Goal: Find specific page/section: Find specific page/section

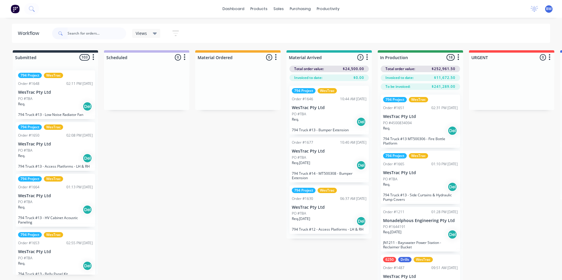
scroll to position [0, 799]
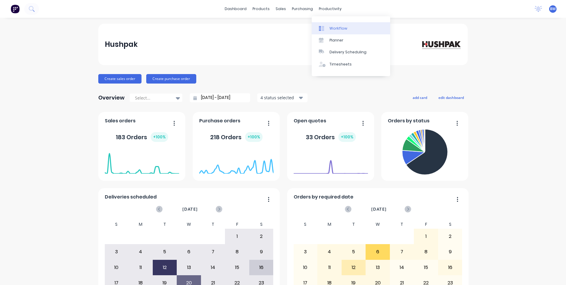
click at [323, 31] on icon at bounding box center [323, 28] width 2 height 5
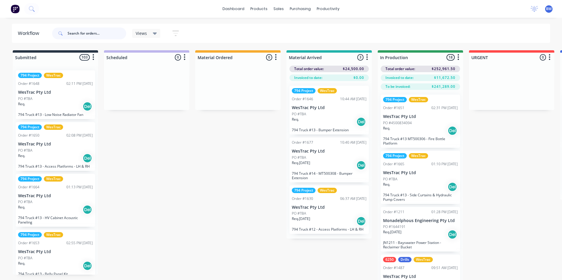
click at [108, 31] on input "text" at bounding box center [97, 34] width 59 height 12
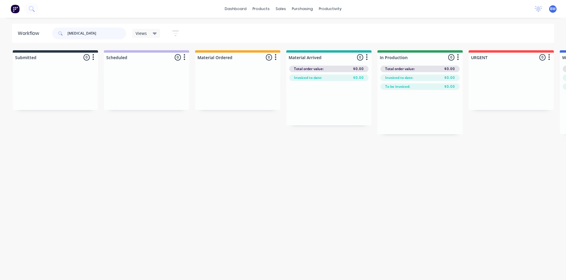
drag, startPoint x: 104, startPoint y: 35, endPoint x: -12, endPoint y: 29, distance: 115.6
click at [0, 29] on html "dashboard products sales purchasing productivity dashboard products Product Cat…" at bounding box center [283, 122] width 566 height 245
type input "hv"
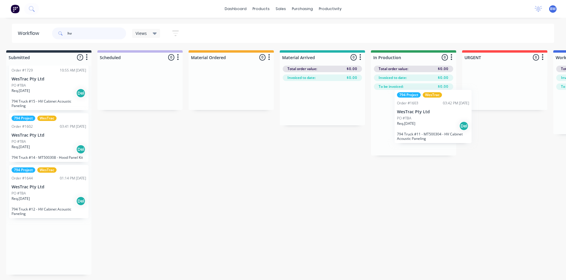
scroll to position [0, 7]
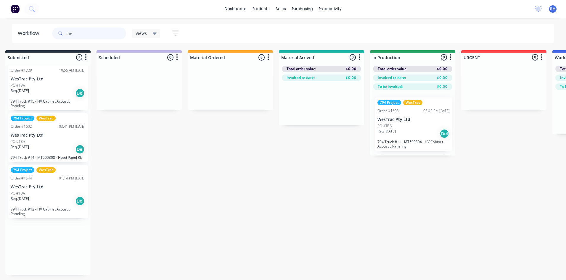
drag, startPoint x: 43, startPoint y: 201, endPoint x: 411, endPoint y: 134, distance: 373.9
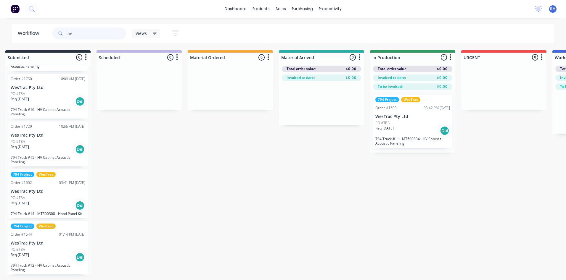
drag, startPoint x: 78, startPoint y: 32, endPoint x: 30, endPoint y: 39, distance: 48.8
click at [45, 40] on header "Workflow hv Views Save new view None (Default) edit 3D only edit Show/Hide stat…" at bounding box center [283, 33] width 543 height 19
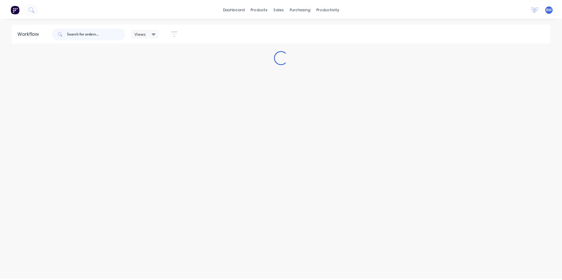
scroll to position [0, 0]
